Goal: Task Accomplishment & Management: Manage account settings

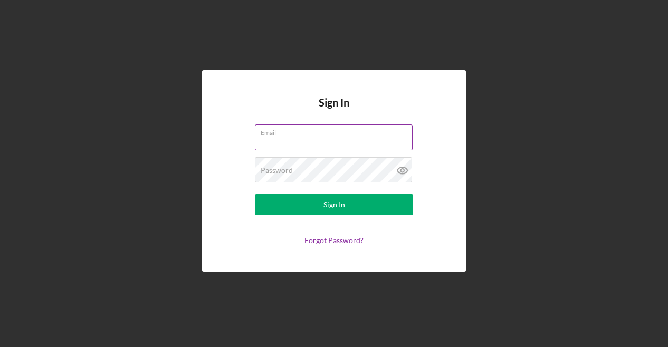
click at [303, 129] on label "Email" at bounding box center [337, 131] width 152 height 12
click at [303, 129] on input "Email" at bounding box center [334, 136] width 158 height 25
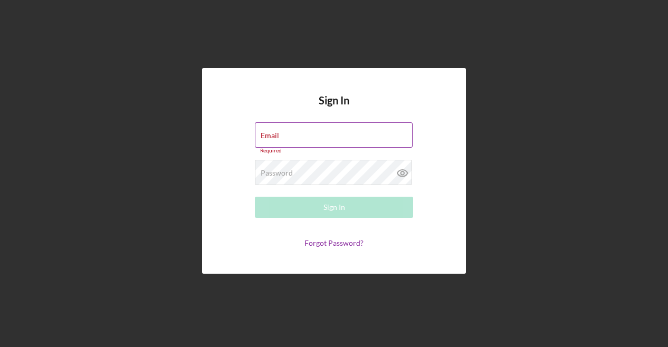
click at [296, 131] on div "Email Required" at bounding box center [334, 138] width 158 height 32
click at [283, 131] on div "Email Required" at bounding box center [334, 138] width 158 height 32
type input "jpasquini@capitalregionchamber.com"
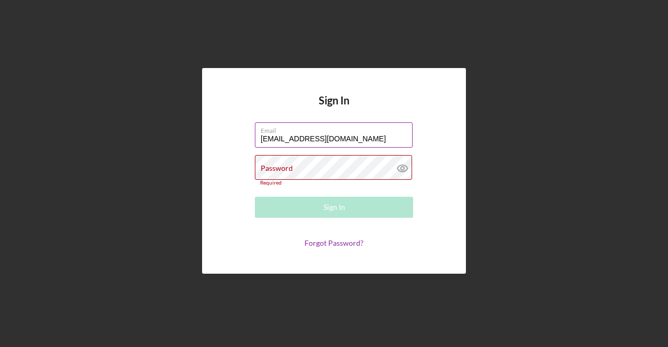
click at [396, 138] on input "jpasquini@capitalregionchamber.com" at bounding box center [334, 134] width 158 height 25
click at [339, 164] on div "Password Required" at bounding box center [334, 170] width 158 height 31
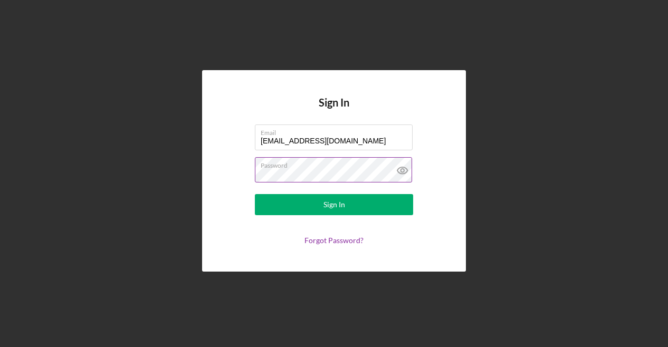
click at [255, 194] on button "Sign In" at bounding box center [334, 204] width 158 height 21
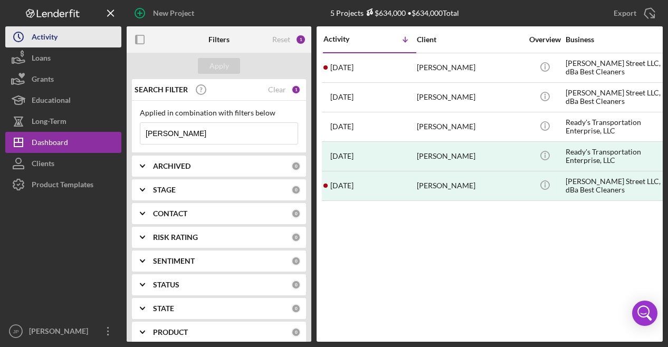
click at [46, 37] on div "Activity" at bounding box center [45, 38] width 26 height 24
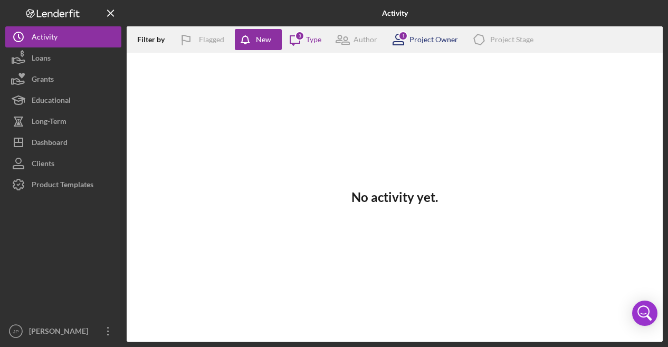
click at [447, 38] on div "Project Owner" at bounding box center [433, 39] width 49 height 8
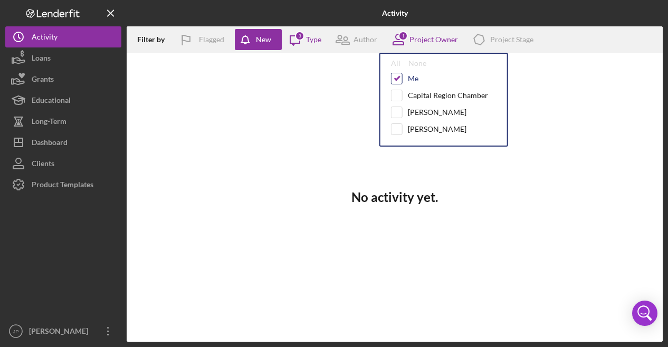
click at [399, 78] on input "checkbox" at bounding box center [396, 78] width 11 height 11
checkbox input "false"
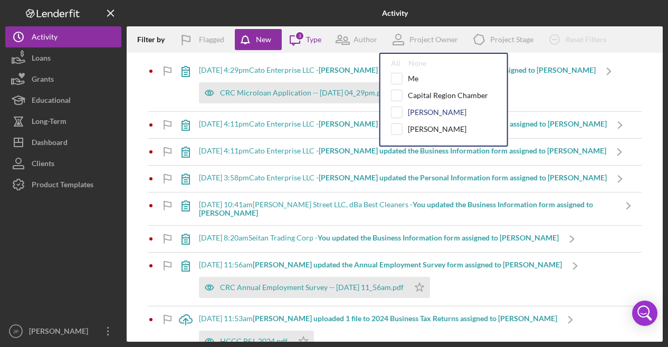
click at [418, 110] on div "[PERSON_NAME]" at bounding box center [437, 112] width 59 height 8
checkbox input "true"
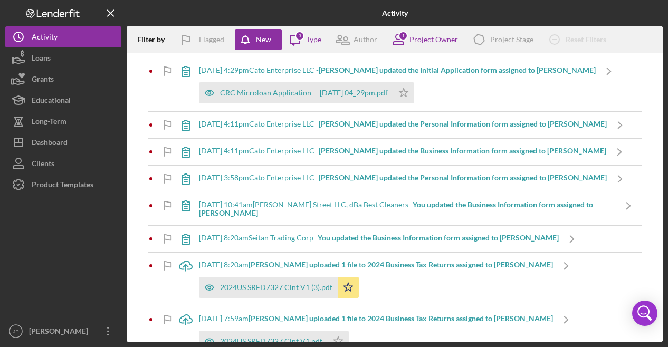
click at [629, 42] on div "Filter by Flagged New Icon/Message 3 Type Author 1 Project Owner Icon/Product P…" at bounding box center [395, 39] width 536 height 26
click at [304, 91] on div "CRC Microloan Application -- [DATE] 04_29pm.pdf" at bounding box center [304, 93] width 168 height 8
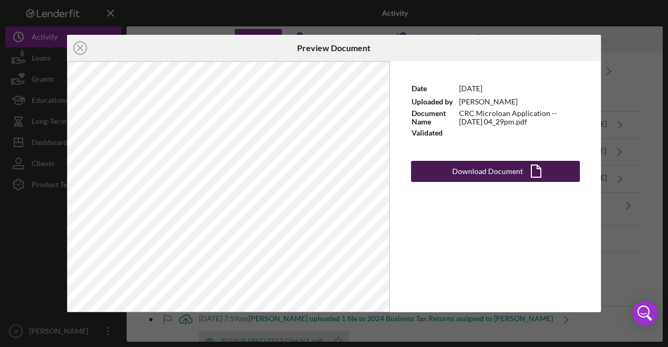
click at [494, 170] on div "Download Document" at bounding box center [487, 171] width 71 height 21
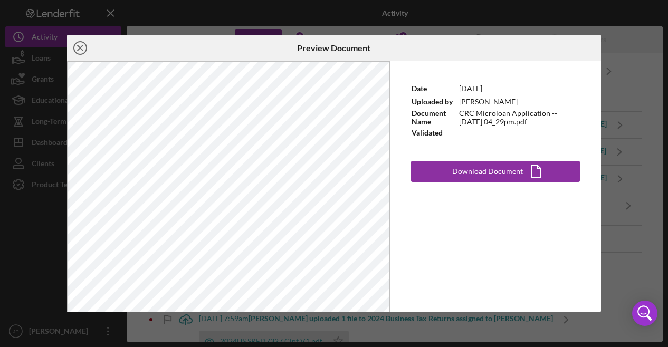
click at [82, 48] on icon "Icon/Close" at bounding box center [80, 48] width 26 height 26
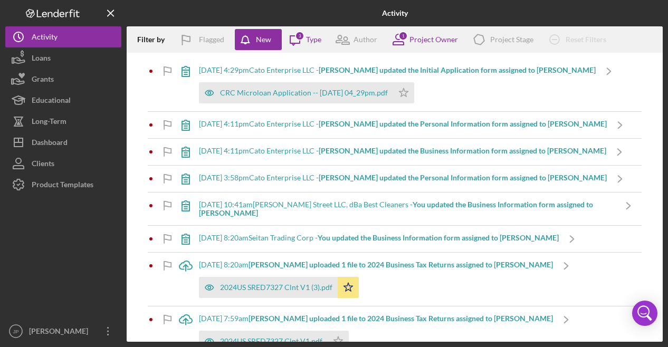
click at [354, 70] on b "[PERSON_NAME] updated the Initial Application form assigned to [PERSON_NAME]" at bounding box center [457, 69] width 277 height 9
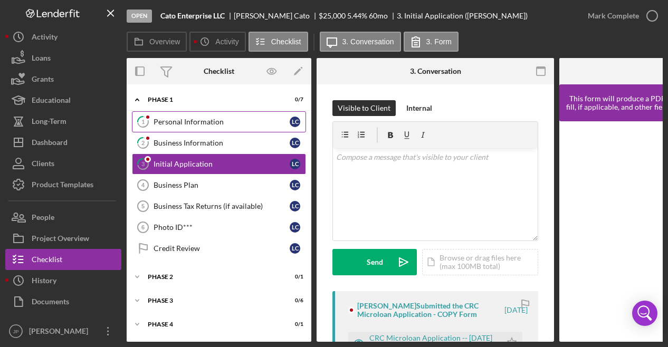
click at [185, 122] on div "Personal Information" at bounding box center [222, 122] width 136 height 8
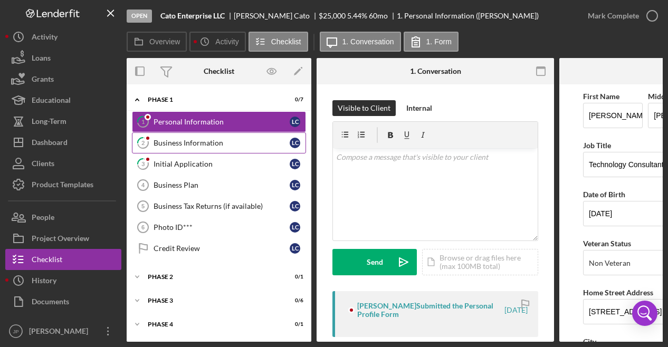
click at [188, 140] on div "Business Information" at bounding box center [222, 143] width 136 height 8
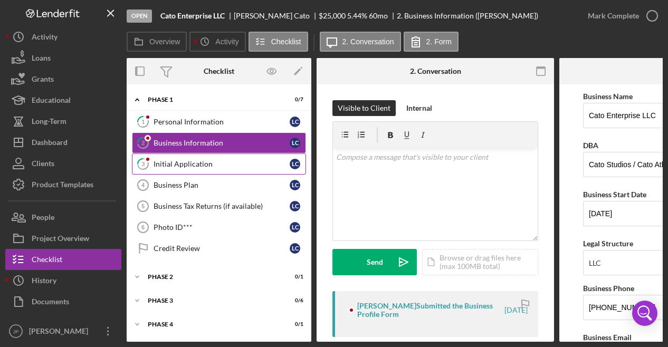
click at [185, 160] on div "Initial Application" at bounding box center [222, 164] width 136 height 8
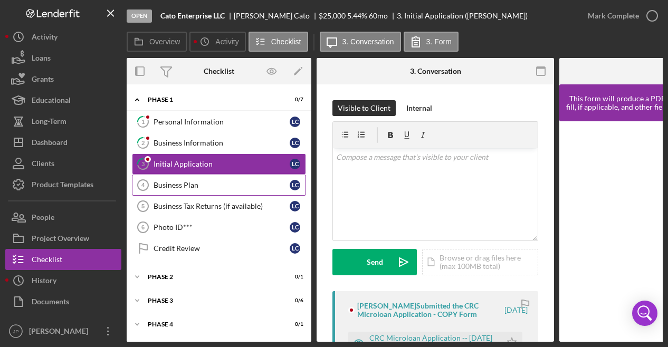
click at [181, 184] on div "Business Plan" at bounding box center [222, 185] width 136 height 8
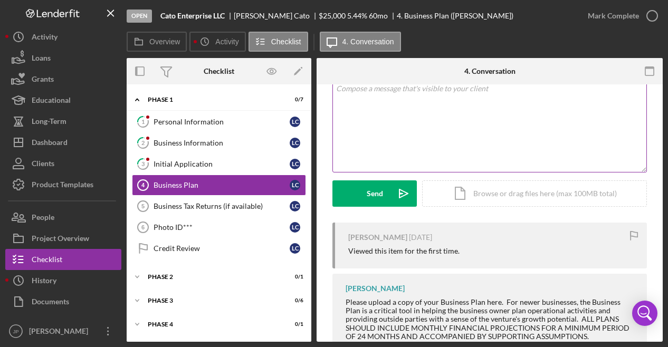
scroll to position [101, 0]
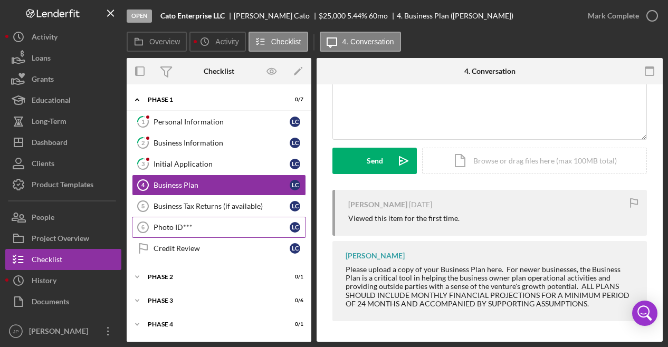
click at [204, 224] on div "Photo ID***" at bounding box center [222, 227] width 136 height 8
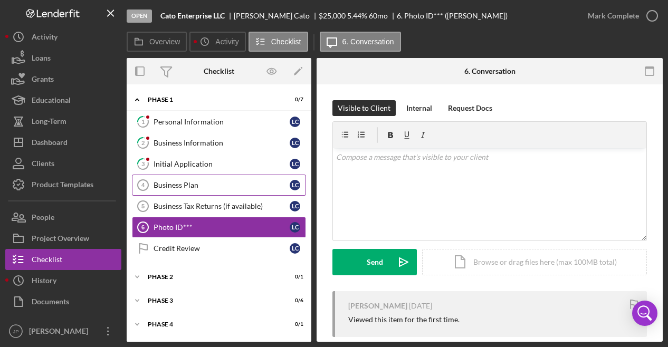
click at [186, 183] on div "Business Plan" at bounding box center [222, 185] width 136 height 8
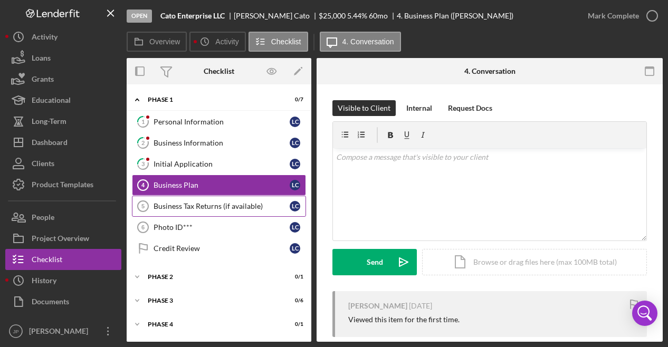
click at [177, 199] on link "Business Tax Returns (if available) 5 Business Tax Returns (if available) L C" at bounding box center [219, 206] width 174 height 21
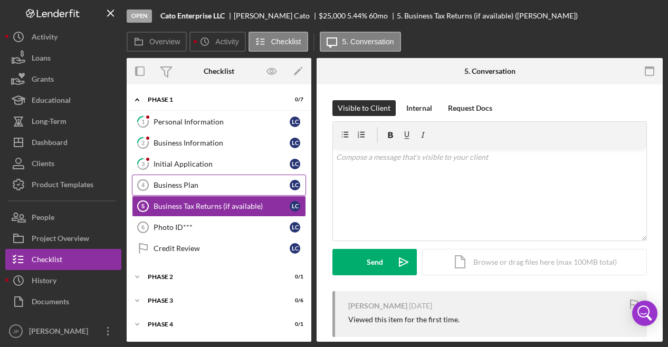
click at [178, 185] on div "Business Plan" at bounding box center [222, 185] width 136 height 8
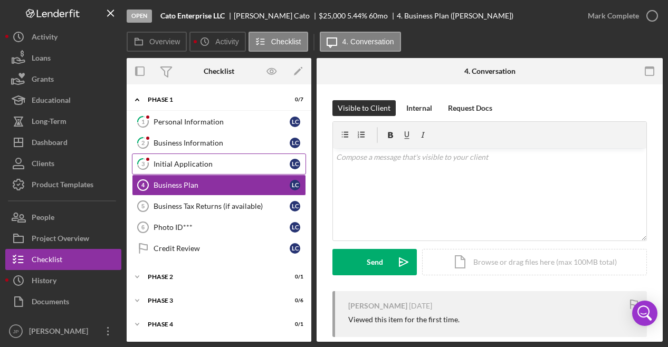
click at [183, 165] on div "Initial Application" at bounding box center [222, 164] width 136 height 8
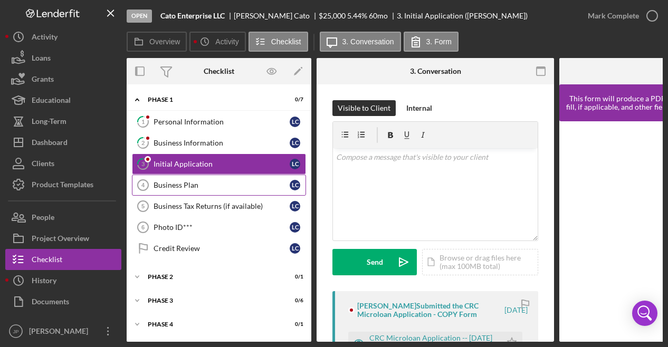
click at [183, 182] on div "Business Plan" at bounding box center [222, 185] width 136 height 8
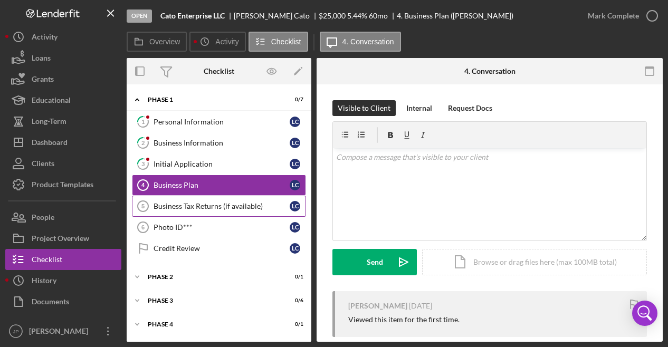
click at [183, 202] on div "Business Tax Returns (if available)" at bounding box center [222, 206] width 136 height 8
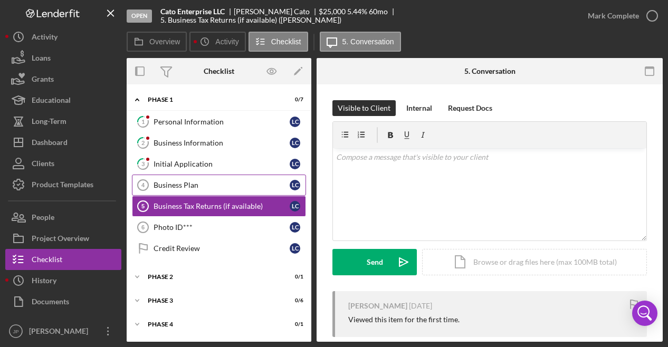
click at [183, 184] on div "Business Plan" at bounding box center [222, 185] width 136 height 8
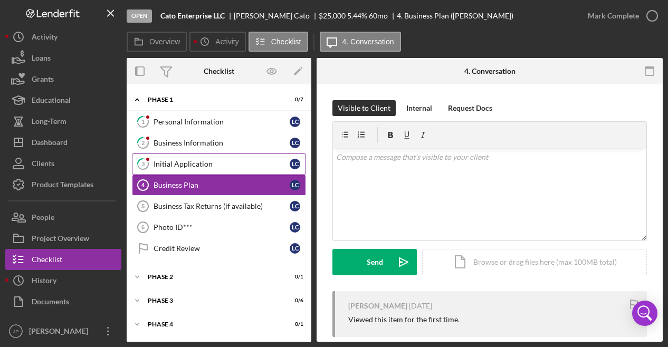
click at [199, 168] on link "3 Initial Application L C" at bounding box center [219, 164] width 174 height 21
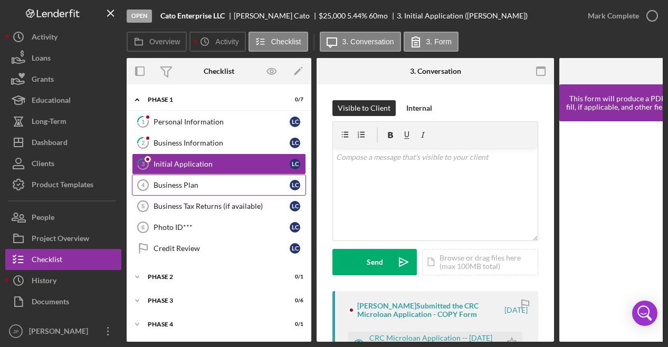
click at [191, 184] on div "Business Plan" at bounding box center [222, 185] width 136 height 8
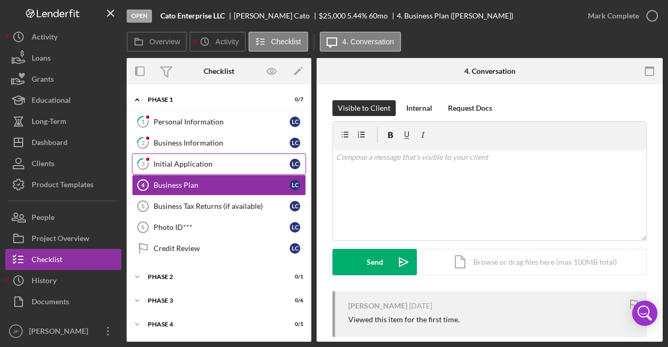
click at [196, 165] on div "Initial Application" at bounding box center [222, 164] width 136 height 8
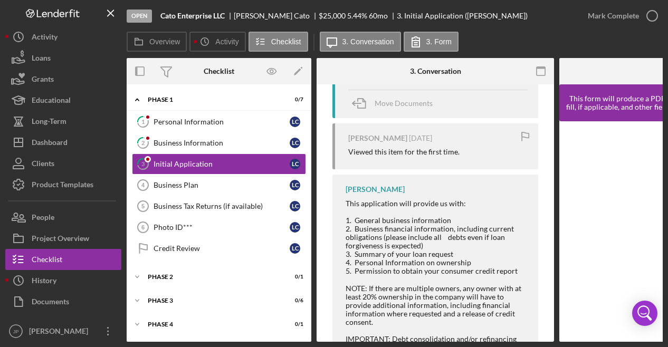
scroll to position [346, 0]
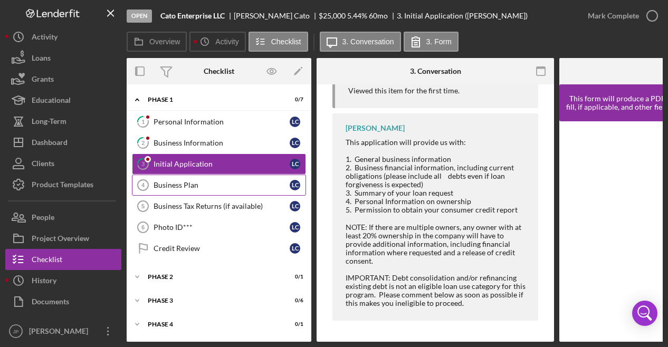
click at [194, 188] on div "Business Plan" at bounding box center [222, 185] width 136 height 8
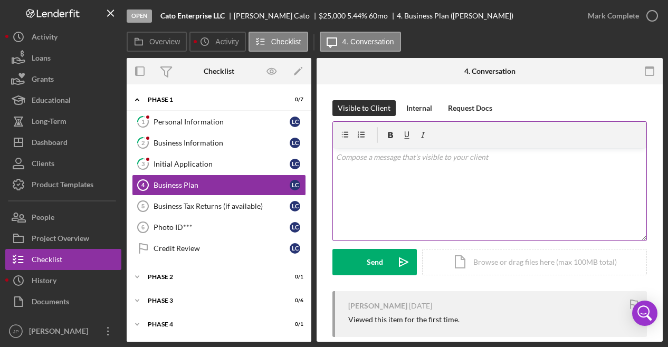
click at [428, 178] on div "v Color teal Color pink Remove color Add row above Add row below Add column bef…" at bounding box center [489, 194] width 313 height 92
click at [410, 174] on div "v Color teal Color pink Remove color Add row above Add row below Add column bef…" at bounding box center [489, 194] width 313 height 92
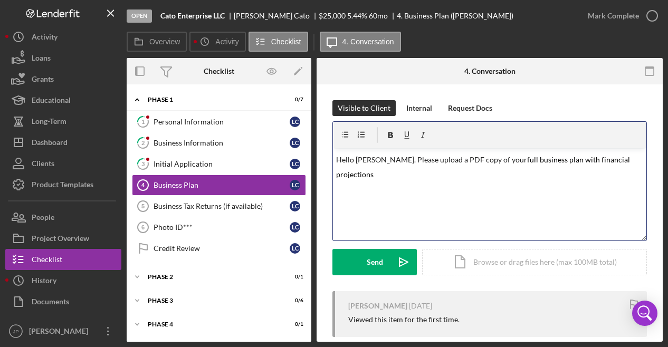
click at [535, 160] on mark "full business plan with financial projections" at bounding box center [483, 167] width 295 height 24
click at [370, 159] on p "Hello Leo. Please upload a PDF copy of your full Business Plan with financial p…" at bounding box center [490, 166] width 308 height 31
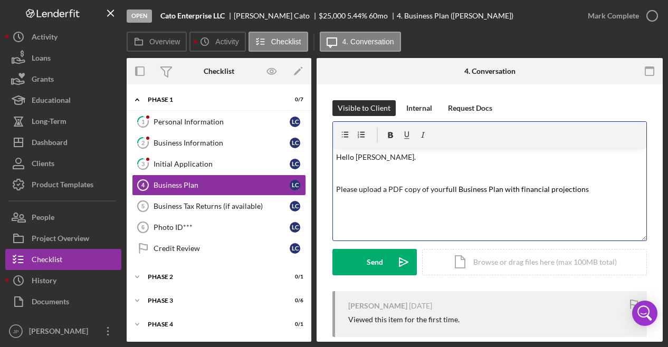
click at [381, 159] on p "Hello Leo." at bounding box center [490, 157] width 308 height 12
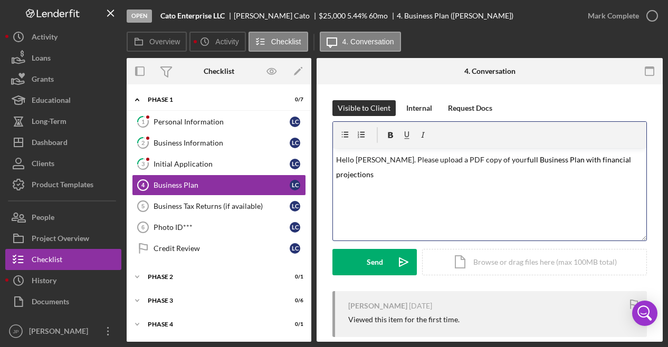
click at [620, 159] on p "Hello Leo. Please upload a PDF copy of your full Business Plan with financial p…" at bounding box center [490, 166] width 308 height 31
click at [535, 161] on mark "full Business Plan with financial projections" at bounding box center [484, 167] width 296 height 24
drag, startPoint x: 492, startPoint y: 174, endPoint x: 459, endPoint y: 175, distance: 33.3
click at [492, 174] on p "Hello Leo. Please upload a PDF copy of your full Business Plan. Please note tha…" at bounding box center [490, 166] width 308 height 31
click at [406, 176] on mark "full Business Plan. Please note that the Business Plan needs to include with fi…" at bounding box center [488, 167] width 305 height 24
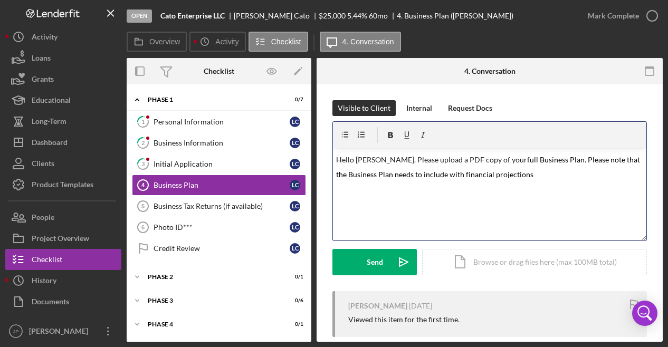
click at [511, 178] on p "Hello Leo. Please upload a PDF copy of your full Business Plan. Please note tha…" at bounding box center [490, 166] width 308 height 31
click at [413, 176] on mark "full Business Plan. Please note that the Business Plan needs to include with fi…" at bounding box center [488, 167] width 305 height 24
click at [490, 176] on p "Hello Leo. Please upload a PDF copy of your full Business Plan. Please note tha…" at bounding box center [490, 166] width 308 height 31
click at [406, 160] on p "Hello Leo. Please upload a PDF copy of your full Business Plan. Please note tha…" at bounding box center [490, 166] width 308 height 31
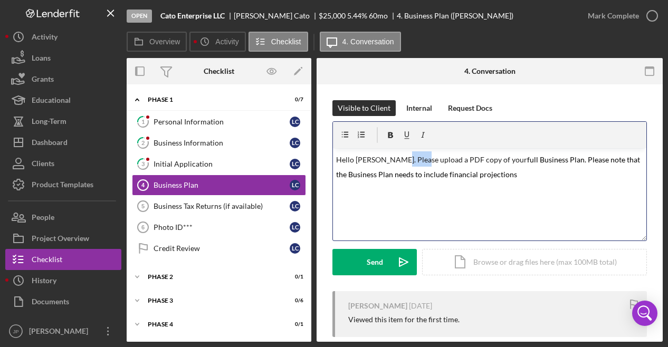
click at [406, 160] on p "Hello Leo. Please upload a PDF copy of your full Business Plan. Please note tha…" at bounding box center [490, 166] width 308 height 31
click at [477, 159] on mark "full Business Plan. Please note that the Business Plan needs to include financi…" at bounding box center [488, 167] width 305 height 24
click at [476, 160] on p "Hello Leo. Please submit a PDF copy of your full Business Plan. Please note tha…" at bounding box center [490, 166] width 308 height 31
click at [525, 175] on p "Hello Leo. Please submit a PDF copy of your full Business Plan. Please note tha…" at bounding box center [490, 166] width 308 height 31
click at [573, 168] on p "Hello Leo. Please submit a PDF copy of your full Business Plan. Please note tha…" at bounding box center [490, 166] width 308 height 31
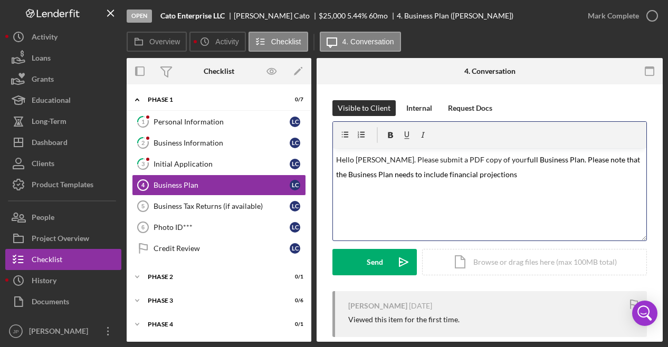
click at [484, 178] on p "Hello Leo. Please submit a PDF copy of your full Business Plan. Please note tha…" at bounding box center [490, 166] width 308 height 31
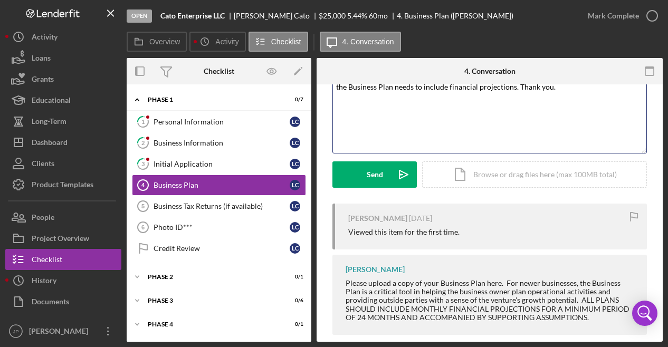
scroll to position [101, 0]
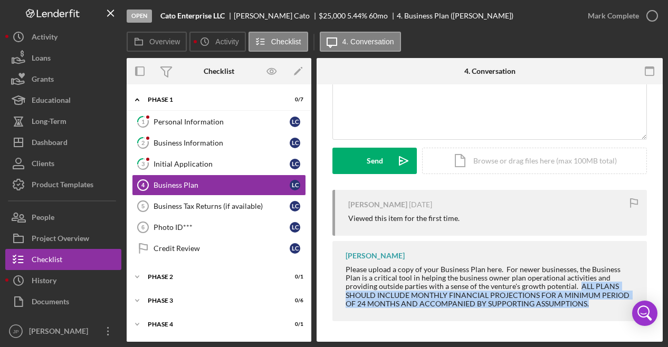
drag, startPoint x: 546, startPoint y: 286, endPoint x: 573, endPoint y: 307, distance: 34.3
click at [573, 307] on div "Please upload a copy of your Business Plan here. For newer businesses, the Busi…" at bounding box center [491, 286] width 291 height 42
copy div "ALL PLANS SHOULD INCLUDE MONTHLY FINANCIAL PROJECTIONS FOR A MINIMUM PERIOD OF …"
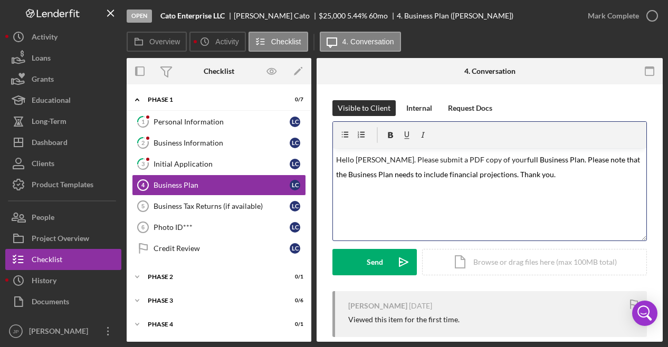
click at [539, 183] on div "v Color teal Color pink Remove color Add row above Add row below Add column bef…" at bounding box center [489, 194] width 313 height 92
click at [470, 174] on mark "full Business Plan. Please note that the Business Plan needs to include financi…" at bounding box center [488, 167] width 305 height 24
click at [613, 173] on p "Hello Leo. Please submit a PDF copy of your full Business Plan. Please note tha…" at bounding box center [490, 173] width 308 height 45
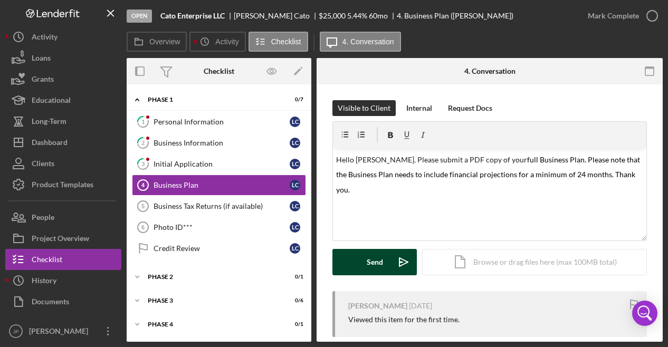
click at [380, 266] on div "Send" at bounding box center [375, 262] width 16 height 26
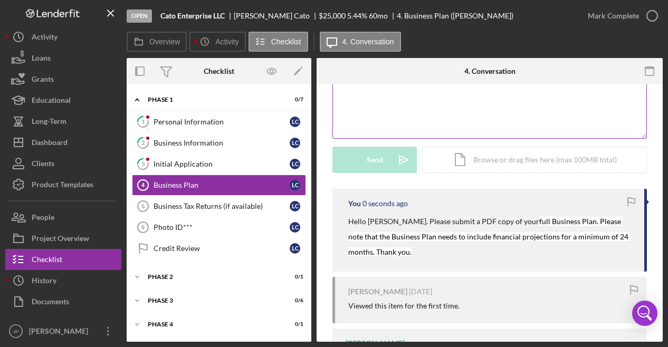
scroll to position [106, 0]
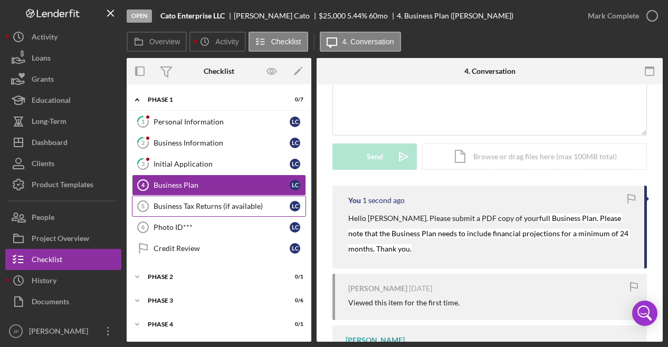
click at [242, 206] on div "Business Tax Returns (if available)" at bounding box center [222, 206] width 136 height 8
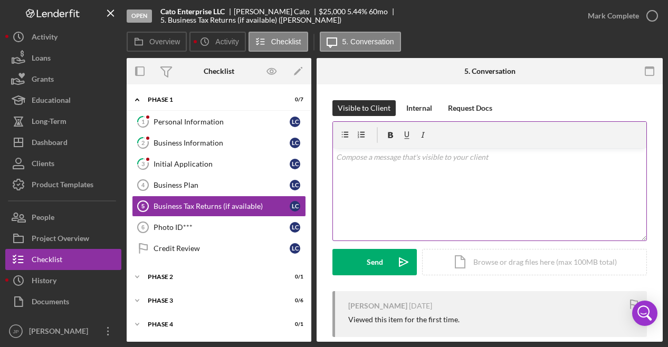
scroll to position [93, 0]
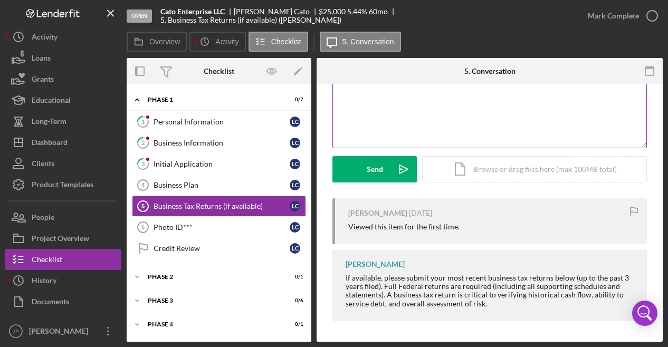
click at [391, 103] on div "v Color teal Color pink Remove color Add row above Add row below Add column bef…" at bounding box center [489, 101] width 313 height 92
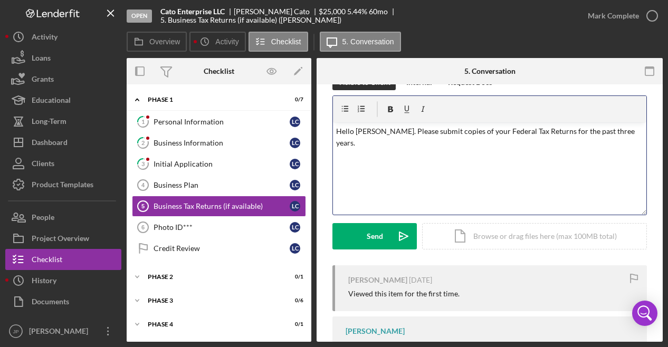
scroll to position [0, 0]
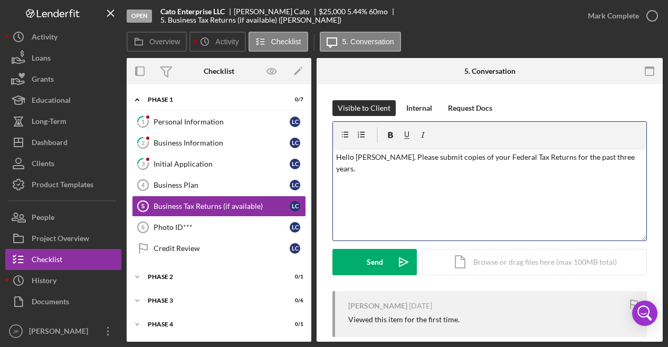
click at [505, 159] on p "Hello Leo. Please submit copies of your Federal Tax Returns for the past three …" at bounding box center [490, 163] width 308 height 24
click at [562, 159] on p "Hello Leo. Please submit copies of your Federal Tax Returns for the past three …" at bounding box center [490, 163] width 308 height 24
click at [596, 158] on p "Hello Leo. Please submit copies of your Federal Tax Returns for the past three …" at bounding box center [490, 163] width 308 height 24
click at [616, 156] on p "Hello Leo. Please submit copies of your Federal Tax Returns for the past three …" at bounding box center [490, 163] width 308 height 24
click at [448, 160] on p "Hello Leo. Please submit copies of your Federal Tax Returns for the past three …" at bounding box center [490, 163] width 308 height 24
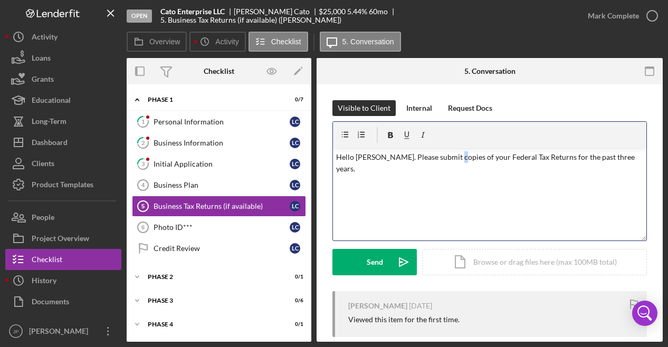
click at [448, 159] on p "Hello Leo. Please submit copies of your Federal Tax Returns for the past three …" at bounding box center [490, 163] width 308 height 24
click at [451, 158] on p "Hello Leo. Please submit copies of your Federal Tax Returns for the past three …" at bounding box center [490, 163] width 308 height 24
click at [452, 158] on p "Hello Leo. Please submit copies of your Federal Tax Returns for the past three …" at bounding box center [490, 163] width 308 height 24
click at [459, 160] on p "Hello Leo. Please submit copies of your Federal Tax Returns for the past three …" at bounding box center [490, 163] width 308 height 24
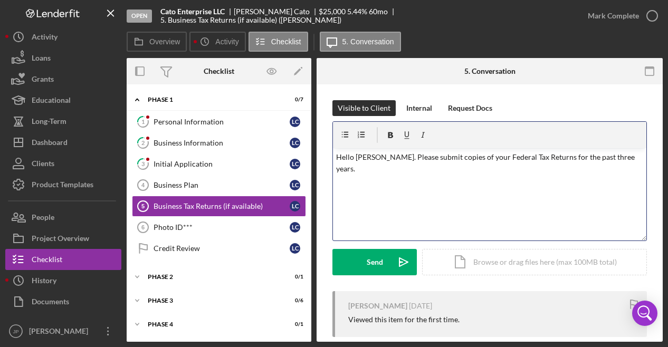
click at [456, 158] on p "Hello Leo. Please submit copies of your Federal Tax Returns for the past three …" at bounding box center [490, 163] width 308 height 24
click at [522, 157] on p "Hello Leo. Please submit copies of Federal Tax Returns for the past three years." at bounding box center [490, 157] width 308 height 12
click at [575, 187] on div "v Color teal Color pink Remove color Add row above Add row below Add column bef…" at bounding box center [489, 194] width 313 height 92
click at [576, 157] on p "Hello Leo. Please submit copies of Federal Tax Returns for your business forthe…" at bounding box center [490, 163] width 308 height 24
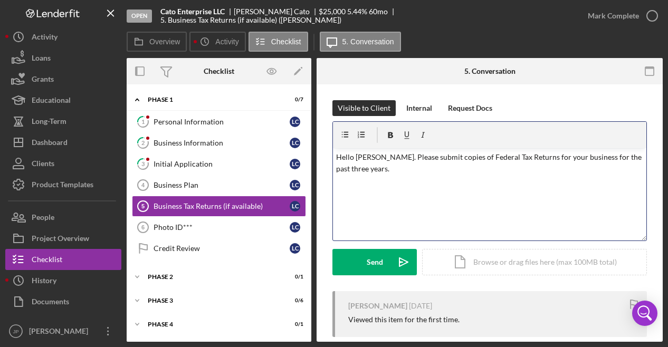
click at [570, 157] on p "Hello Leo. Please submit copies of Federal Tax Returns for your business for th…" at bounding box center [490, 163] width 308 height 24
drag, startPoint x: 523, startPoint y: 158, endPoint x: 567, endPoint y: 156, distance: 43.8
click at [567, 156] on p "Hello Leo. Please submit copies of Federal Tax Returns for your business for th…" at bounding box center [490, 163] width 308 height 24
drag, startPoint x: 416, startPoint y: 191, endPoint x: 337, endPoint y: 184, distance: 79.5
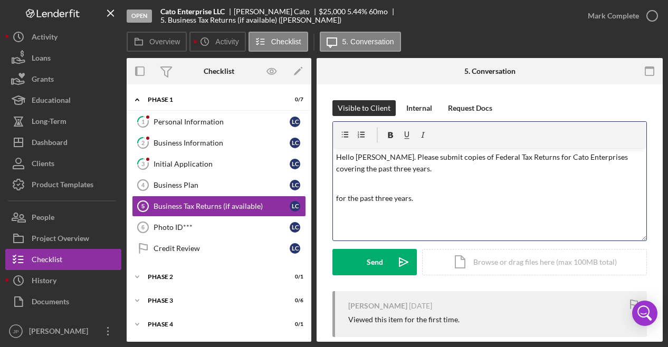
click at [337, 184] on div "v Color teal Color pink Remove color Add row above Add row below Add column bef…" at bounding box center [489, 194] width 313 height 92
click at [417, 158] on p "Hello Leo. Please submit copies of Federal Tax Returns for Cato Enterprises cov…" at bounding box center [490, 163] width 308 height 24
click at [452, 167] on p "Hello Leo. Please submit PDF copies of Federal Tax Returns for Cato Enterprises…" at bounding box center [490, 163] width 308 height 24
click at [370, 171] on p "Hello Leo. Please submit PDF copies of Federal Tax Returns for Cato Enterprises…" at bounding box center [490, 163] width 308 height 24
drag, startPoint x: 454, startPoint y: 167, endPoint x: 447, endPoint y: 170, distance: 7.3
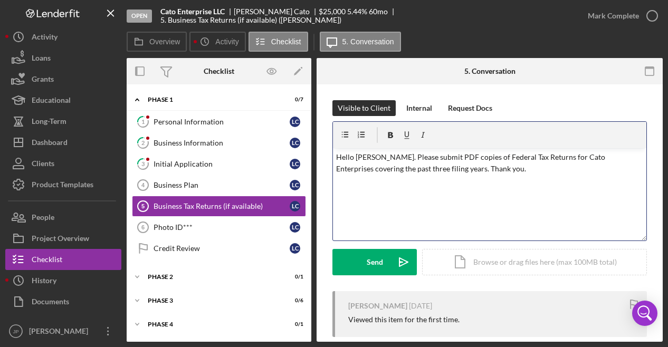
click at [453, 167] on p "Hello [PERSON_NAME]. Please submit PDF copies of Federal Tax Returns for Cato E…" at bounding box center [490, 163] width 308 height 24
click at [368, 265] on div "Send" at bounding box center [375, 262] width 16 height 26
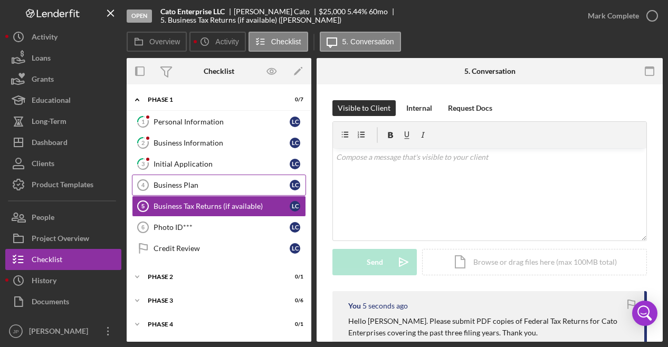
click at [194, 185] on div "Business Plan" at bounding box center [222, 185] width 136 height 8
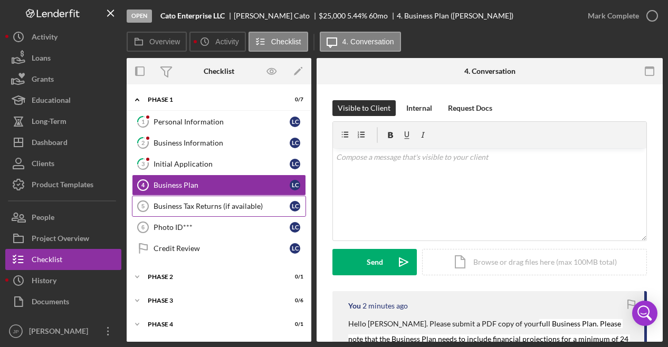
click at [181, 204] on div "Business Tax Returns (if available)" at bounding box center [222, 206] width 136 height 8
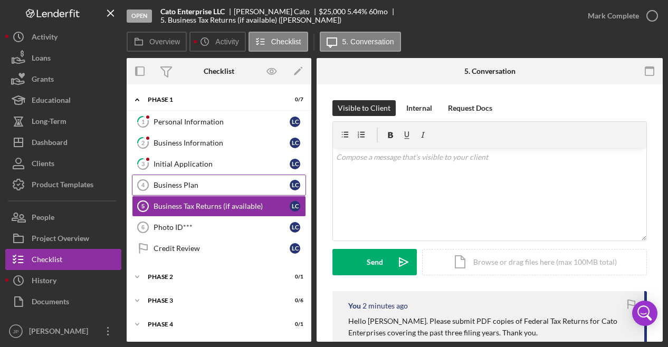
click at [194, 185] on div "Business Plan" at bounding box center [222, 185] width 136 height 8
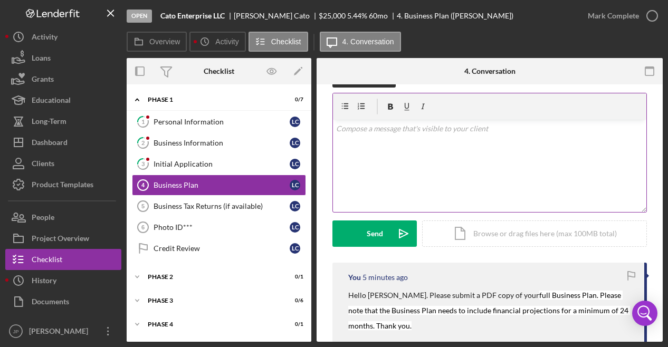
scroll to position [53, 0]
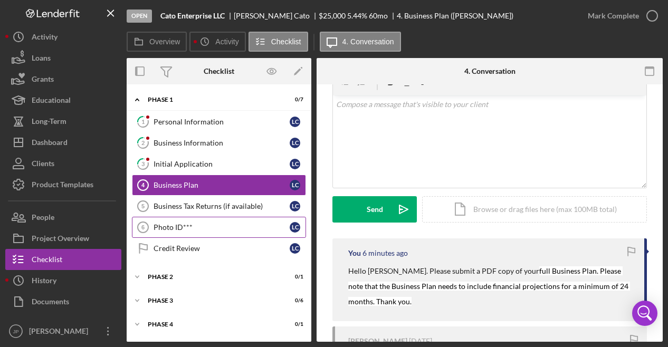
click at [188, 223] on div "Photo ID***" at bounding box center [222, 227] width 136 height 8
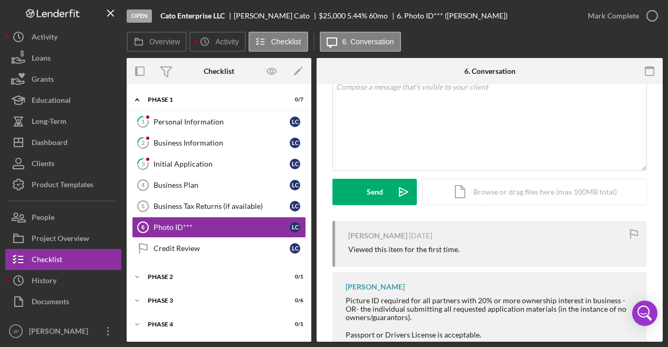
scroll to position [106, 0]
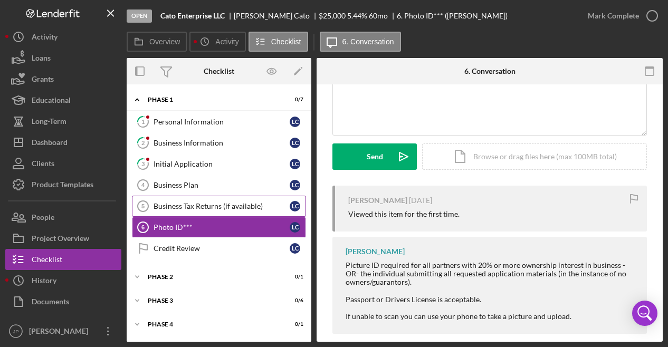
click at [205, 206] on div "Business Tax Returns (if available)" at bounding box center [222, 206] width 136 height 8
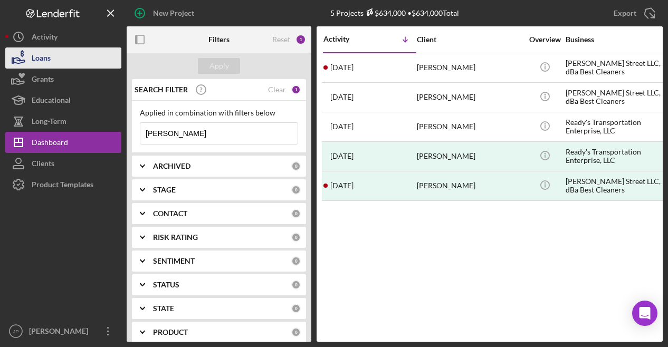
click at [64, 60] on button "Loans" at bounding box center [63, 57] width 116 height 21
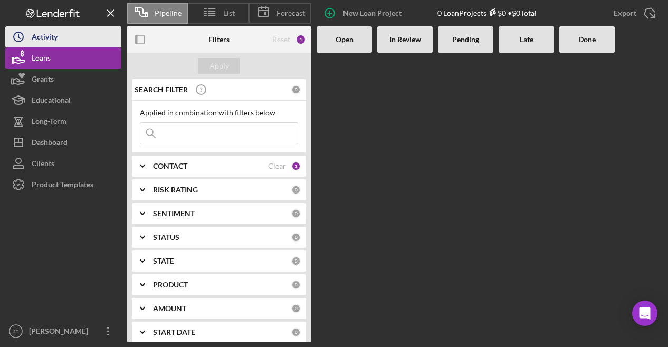
click at [51, 39] on div "Activity" at bounding box center [45, 38] width 26 height 24
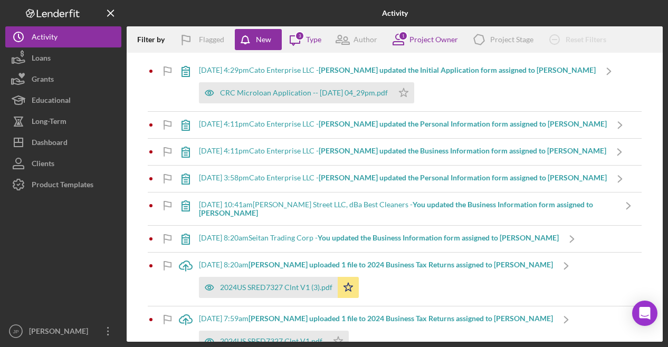
click at [308, 71] on div "[DATE] 4:29pm Cato Enterprise LLC - [PERSON_NAME] updated the Initial Applicati…" at bounding box center [397, 70] width 397 height 8
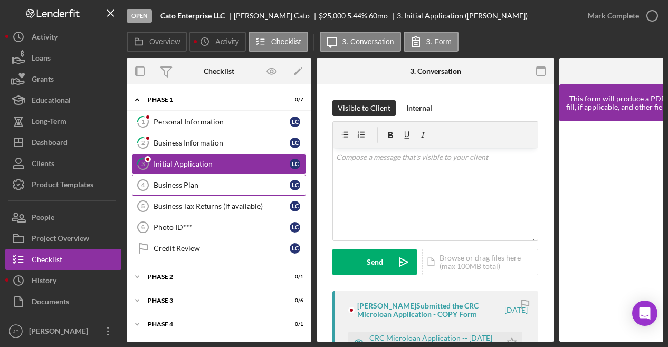
click at [190, 185] on div "Business Plan" at bounding box center [222, 185] width 136 height 8
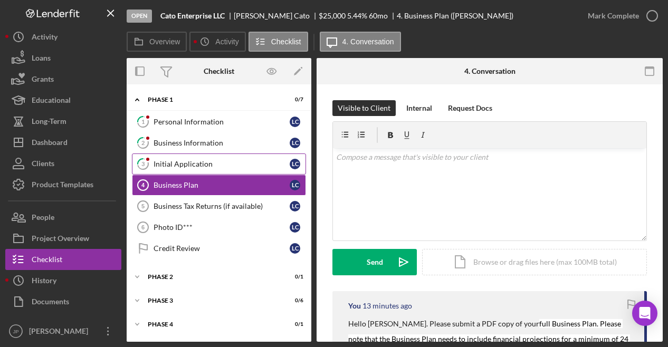
click at [199, 165] on div "Initial Application" at bounding box center [222, 164] width 136 height 8
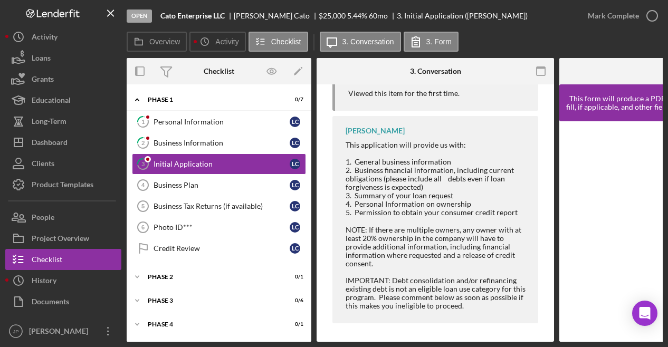
scroll to position [346, 0]
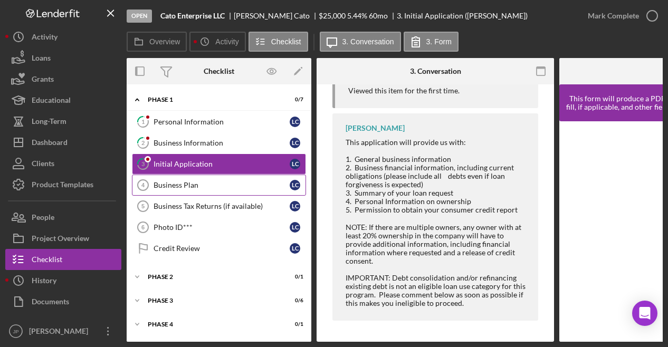
click at [184, 185] on div "Business Plan" at bounding box center [222, 185] width 136 height 8
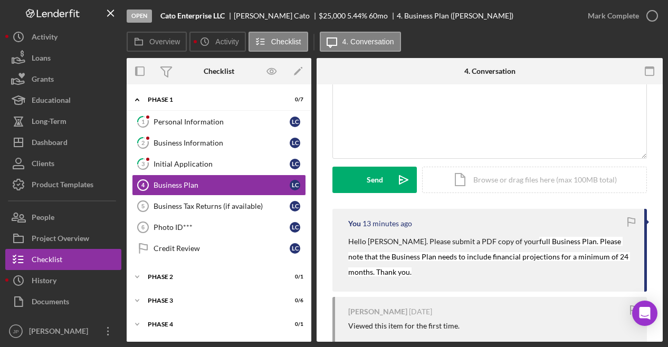
scroll to position [189, 0]
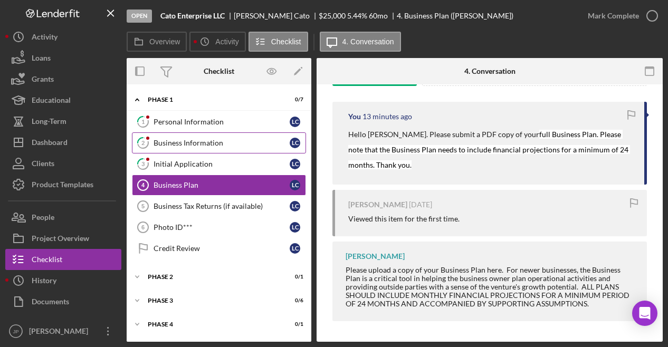
click at [215, 140] on div "Business Information" at bounding box center [222, 143] width 136 height 8
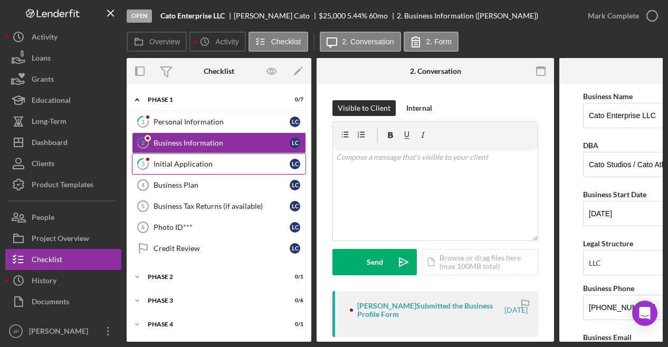
click at [189, 160] on div "Initial Application" at bounding box center [222, 164] width 136 height 8
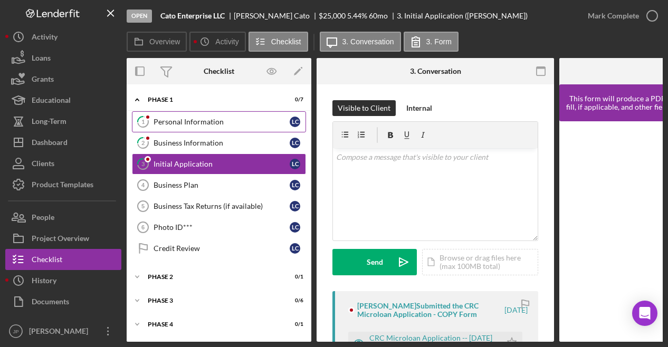
click at [192, 122] on div "Personal Information" at bounding box center [222, 122] width 136 height 8
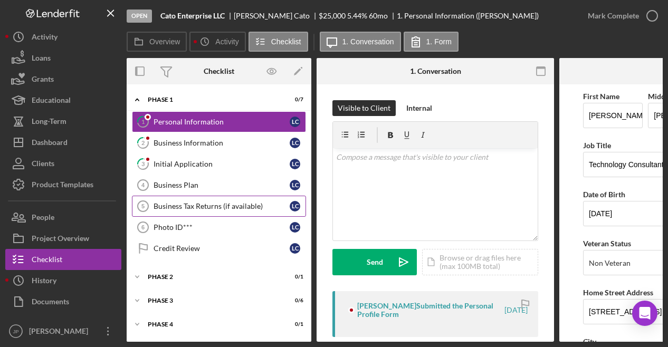
click at [193, 204] on div "Business Tax Returns (if available)" at bounding box center [222, 206] width 136 height 8
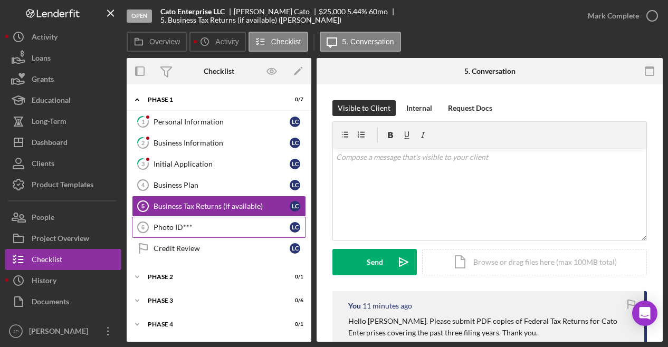
click at [183, 223] on div "Photo ID***" at bounding box center [222, 227] width 136 height 8
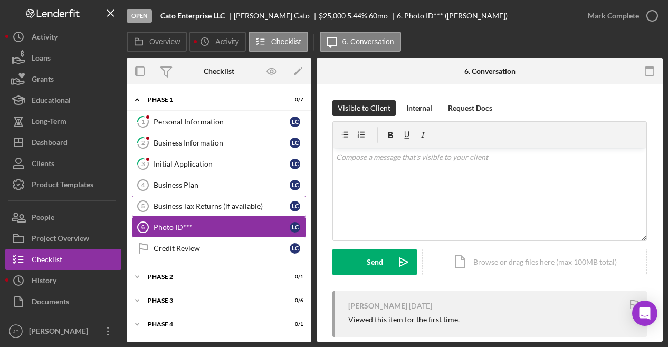
click at [194, 198] on link "Business Tax Returns (if available) 5 Business Tax Returns (if available) L C" at bounding box center [219, 206] width 174 height 21
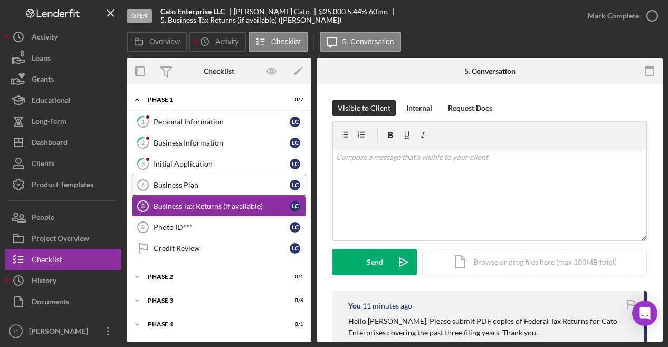
click at [192, 185] on div "Business Plan" at bounding box center [222, 185] width 136 height 8
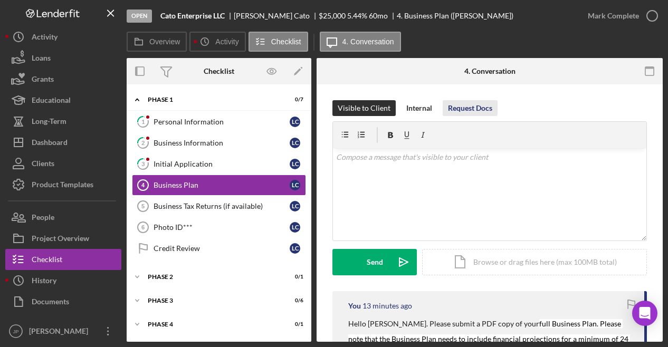
click at [473, 110] on div "Request Docs" at bounding box center [470, 108] width 44 height 16
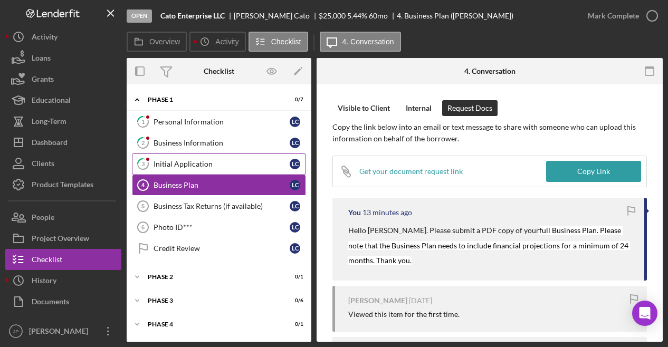
click at [198, 164] on div "Initial Application" at bounding box center [222, 164] width 136 height 8
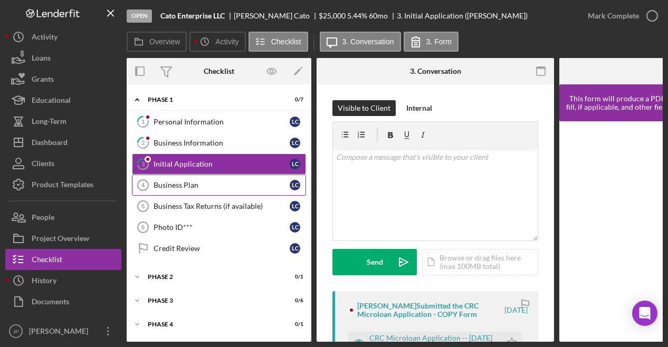
click at [190, 181] on div "Business Plan" at bounding box center [222, 185] width 136 height 8
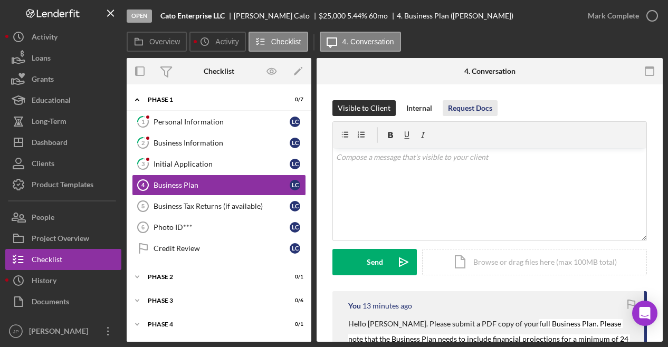
click at [468, 107] on div "Request Docs" at bounding box center [470, 108] width 44 height 16
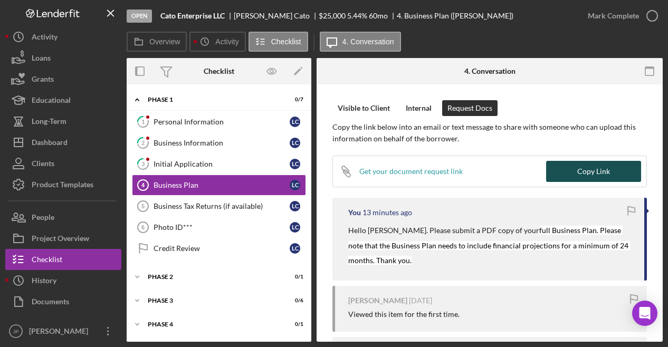
click at [580, 175] on div "Copy Link" at bounding box center [593, 171] width 33 height 21
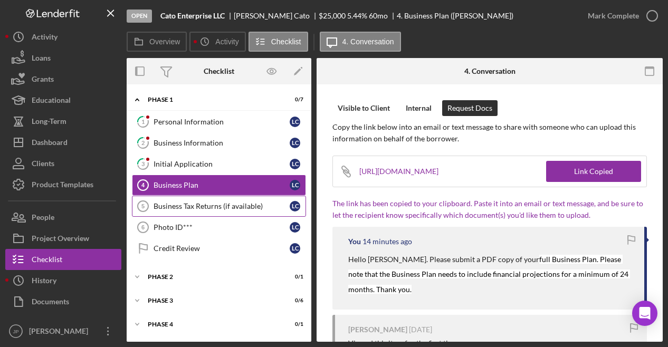
click at [224, 204] on div "Business Tax Returns (if available)" at bounding box center [222, 206] width 136 height 8
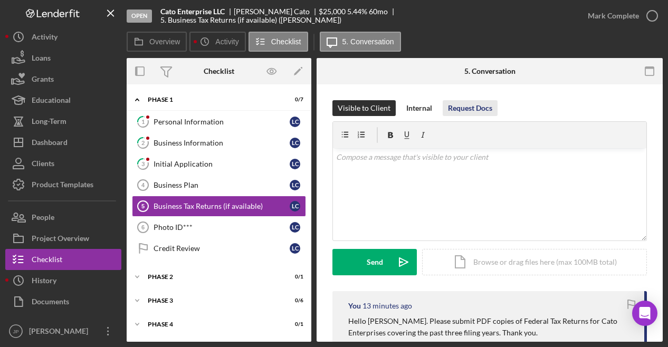
click at [471, 106] on div "Request Docs" at bounding box center [470, 108] width 44 height 16
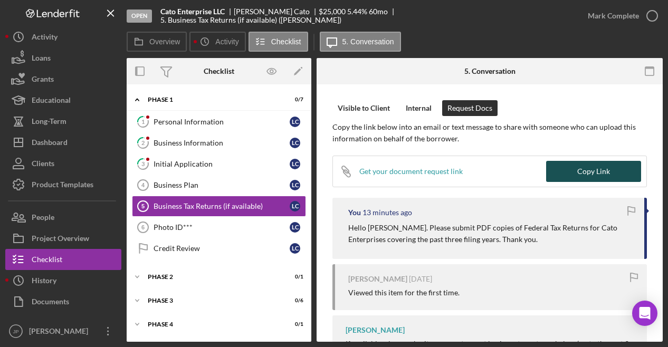
click at [595, 170] on div "Copy Link" at bounding box center [593, 171] width 33 height 21
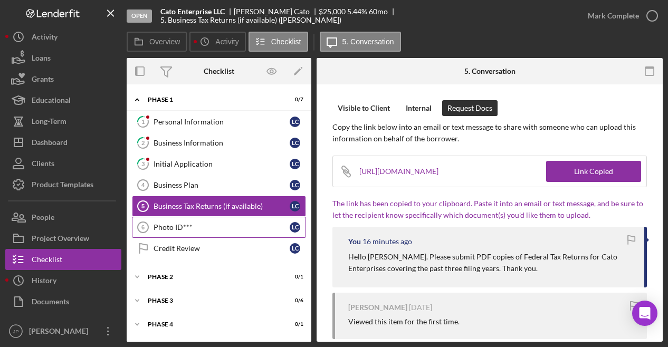
click at [193, 227] on div "Photo ID***" at bounding box center [222, 227] width 136 height 8
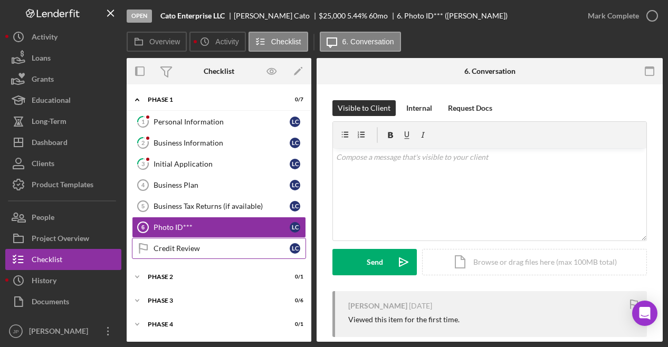
click at [208, 246] on div "Credit Review" at bounding box center [222, 248] width 136 height 8
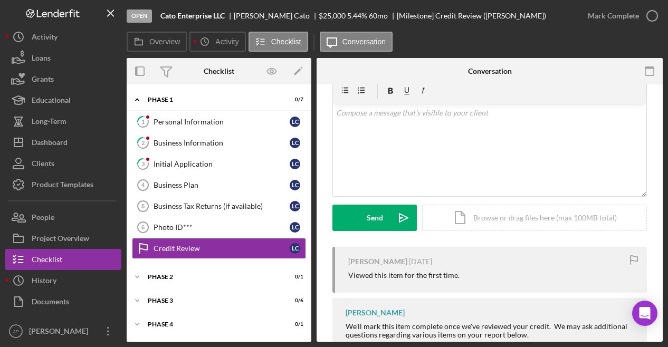
scroll to position [101, 0]
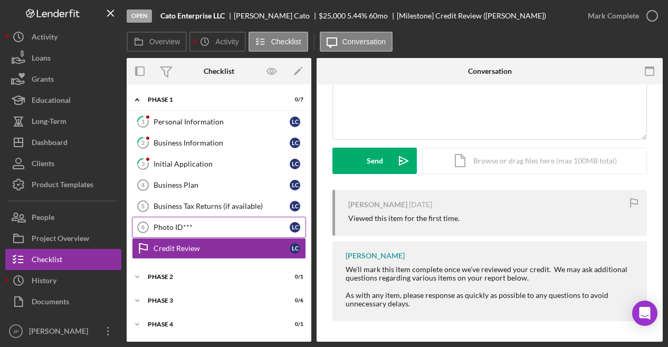
click at [194, 228] on div "Photo ID***" at bounding box center [222, 227] width 136 height 8
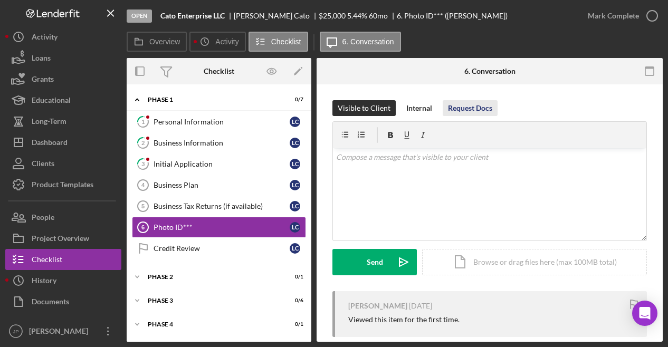
click at [467, 105] on div "Request Docs" at bounding box center [470, 108] width 44 height 16
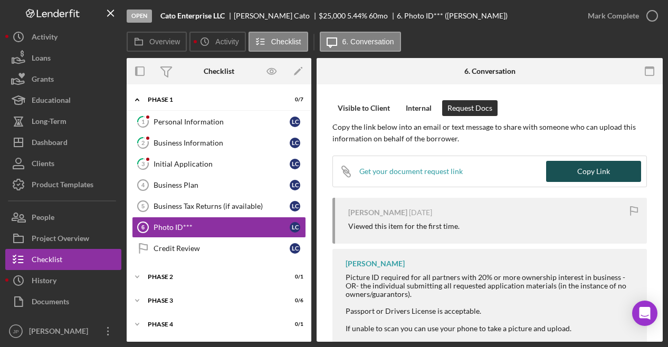
click at [592, 174] on div "Copy Link" at bounding box center [593, 171] width 33 height 21
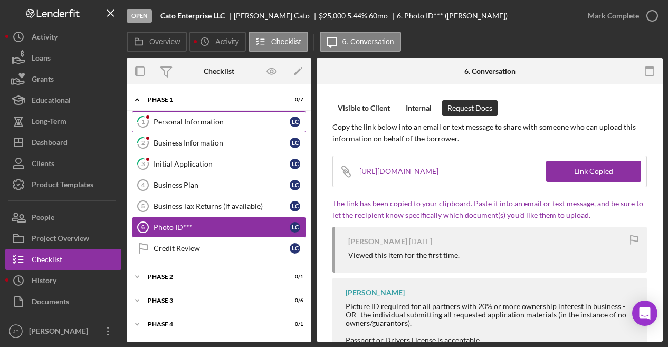
click at [198, 121] on div "Personal Information" at bounding box center [222, 122] width 136 height 8
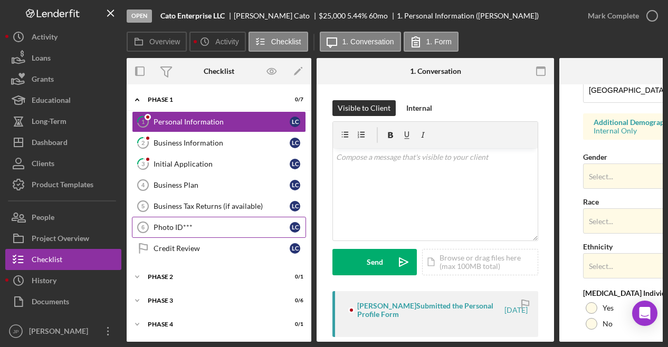
click at [171, 226] on div "Photo ID***" at bounding box center [222, 227] width 136 height 8
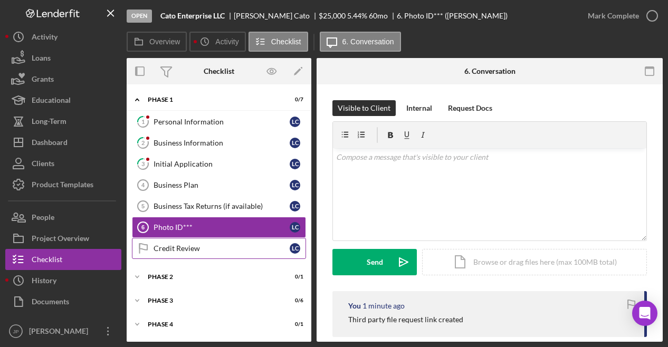
click at [177, 244] on div "Credit Review" at bounding box center [222, 248] width 136 height 8
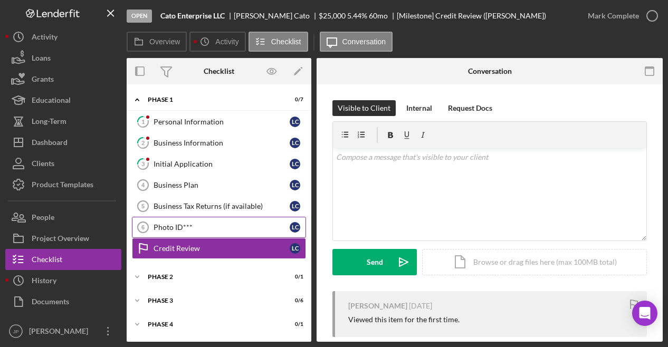
click at [178, 227] on div "Photo ID***" at bounding box center [222, 227] width 136 height 8
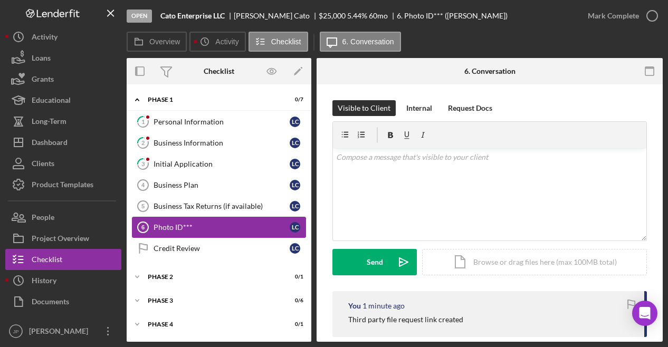
click at [176, 223] on div "Photo ID***" at bounding box center [222, 227] width 136 height 8
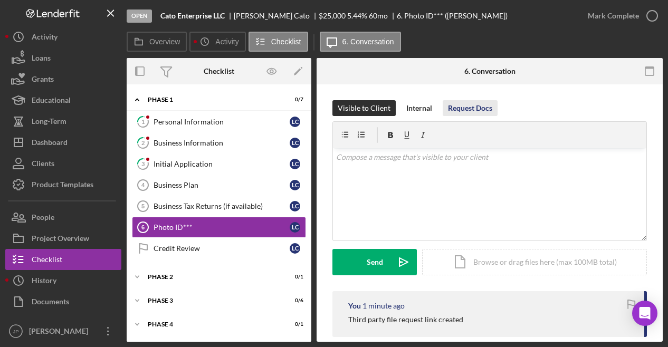
click at [478, 106] on div "Request Docs" at bounding box center [470, 108] width 44 height 16
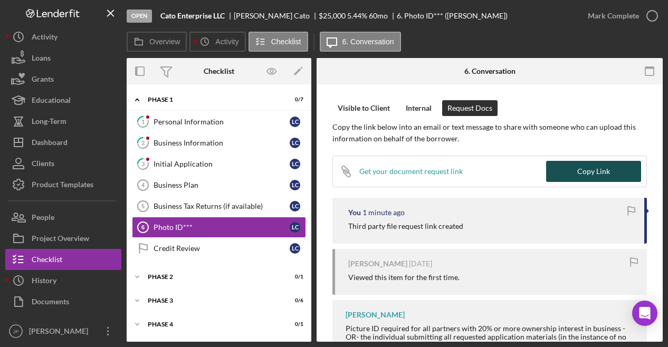
click at [582, 173] on div "Copy Link" at bounding box center [593, 171] width 33 height 21
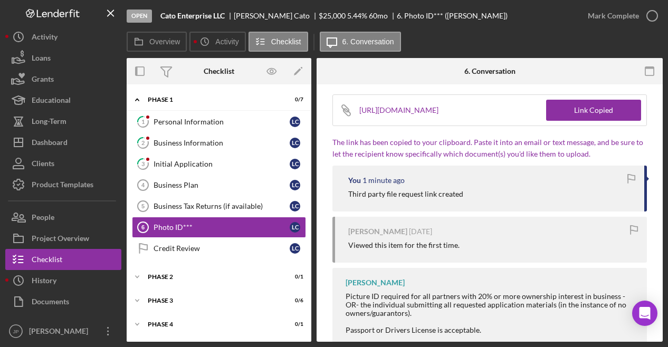
scroll to position [106, 0]
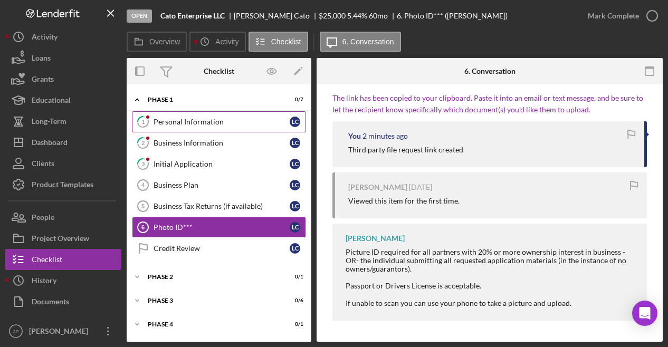
click at [200, 120] on div "Personal Information" at bounding box center [222, 122] width 136 height 8
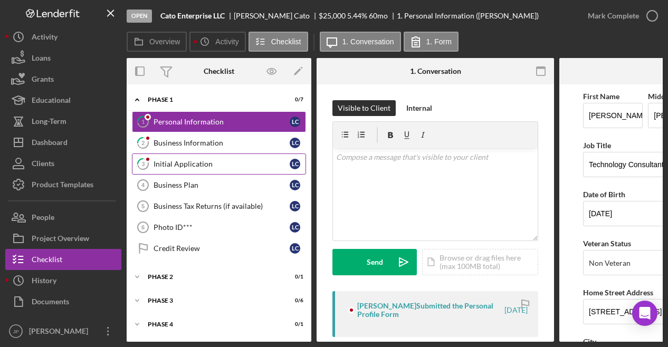
click at [200, 164] on div "Initial Application" at bounding box center [222, 164] width 136 height 8
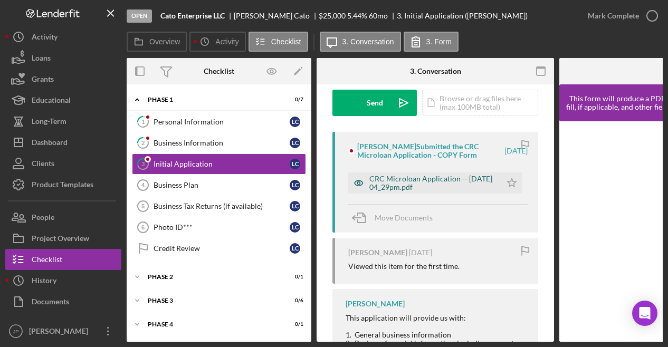
scroll to position [158, 0]
click at [399, 179] on div "CRC Microloan Application -- [DATE] 04_29pm.pdf" at bounding box center [432, 184] width 127 height 17
